Goal: Task Accomplishment & Management: Use online tool/utility

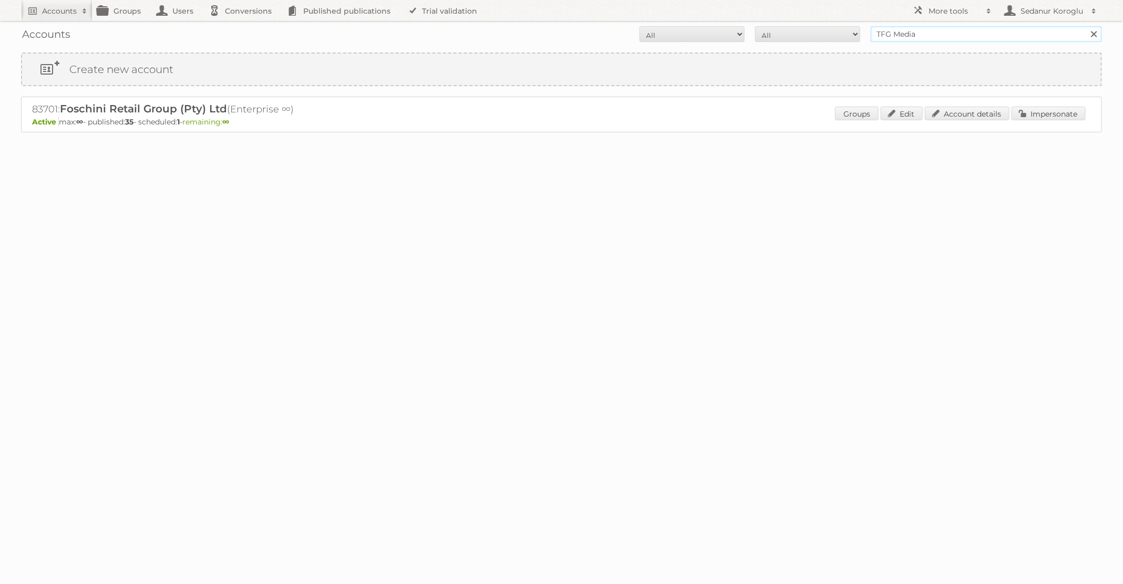
drag, startPoint x: 926, startPoint y: 27, endPoint x: 952, endPoint y: 33, distance: 26.8
click at [952, 33] on input "TFG Media" at bounding box center [986, 34] width 231 height 16
type input "[PERSON_NAME] NL"
click at [1086, 26] on input "Search" at bounding box center [1094, 34] width 16 height 16
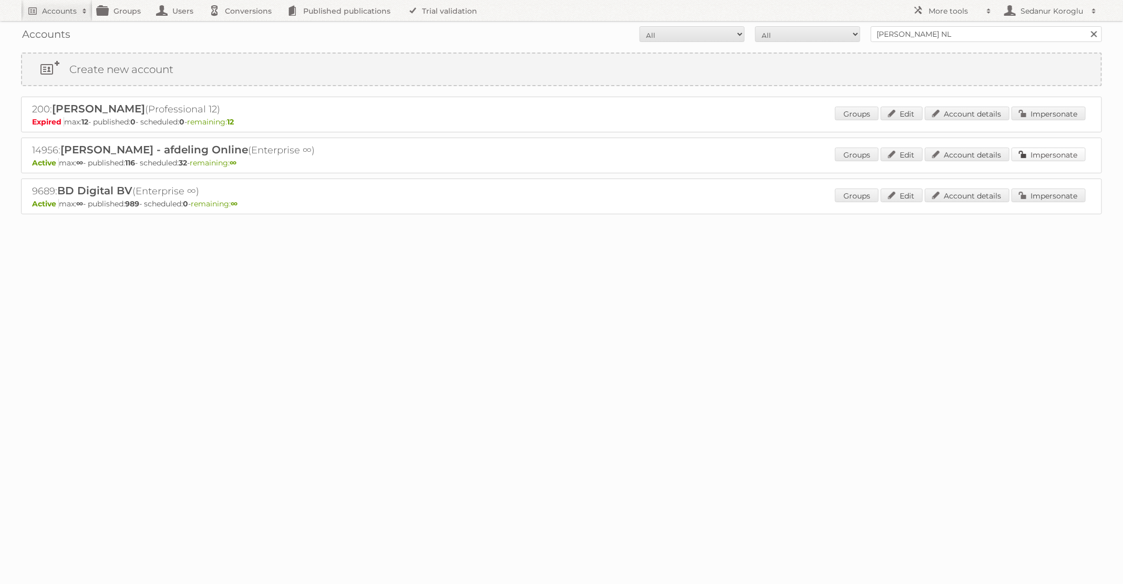
click at [1041, 157] on link "Impersonate" at bounding box center [1049, 155] width 74 height 14
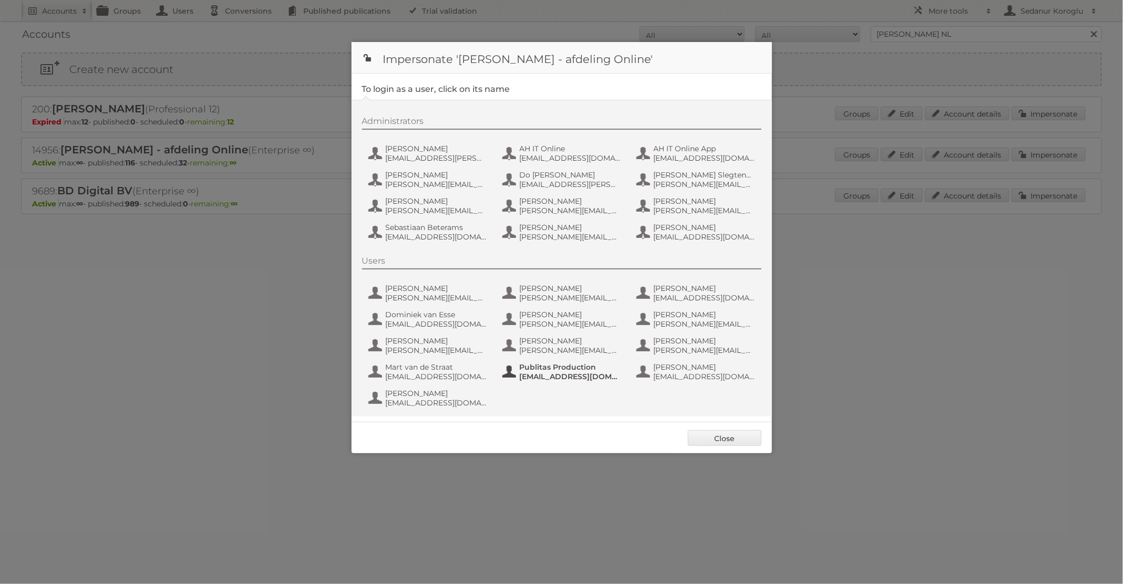
click at [548, 367] on span "Publitas Production" at bounding box center [571, 367] width 102 height 9
